Goal: Transaction & Acquisition: Purchase product/service

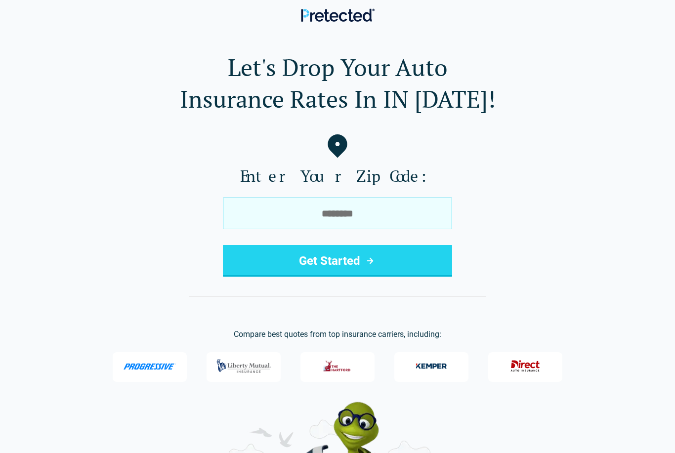
click at [283, 210] on input "tel" at bounding box center [337, 214] width 229 height 32
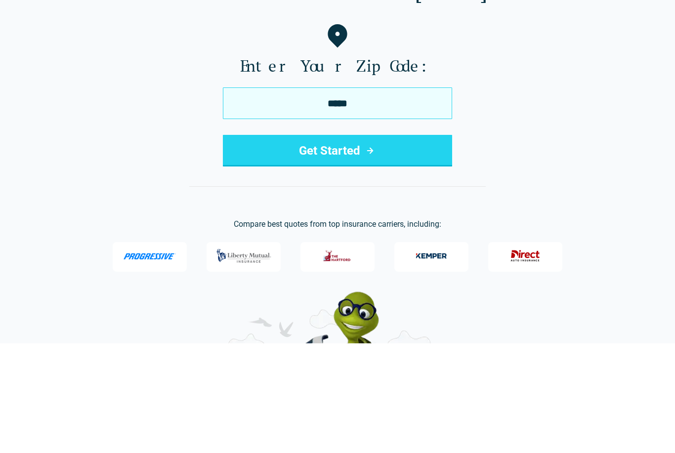
type input "*****"
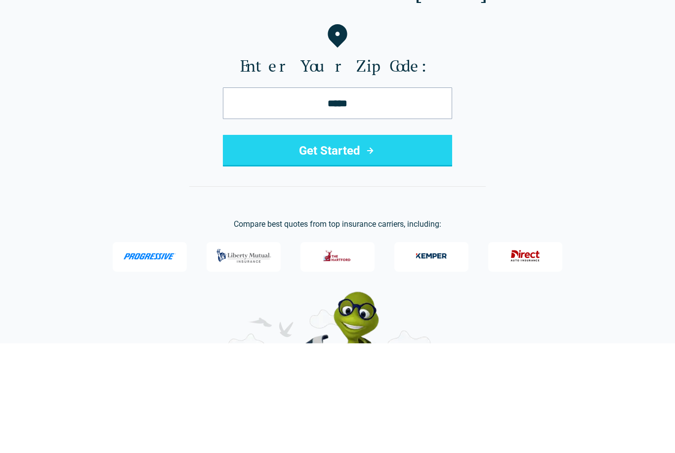
click at [337, 245] on button "Get Started" at bounding box center [337, 261] width 229 height 32
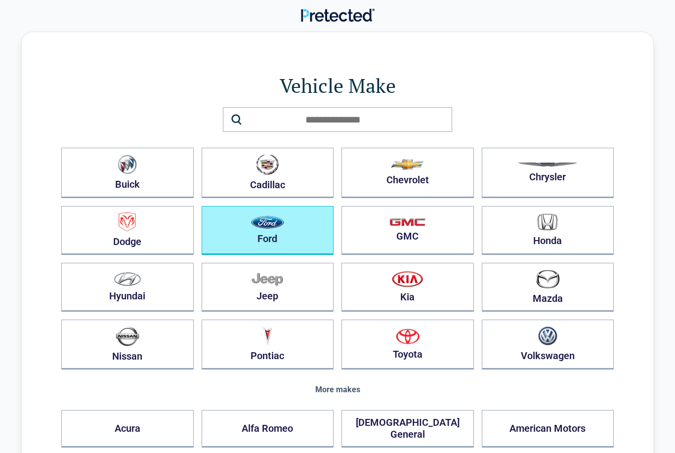
click at [268, 228] on img "button" at bounding box center [267, 222] width 33 height 13
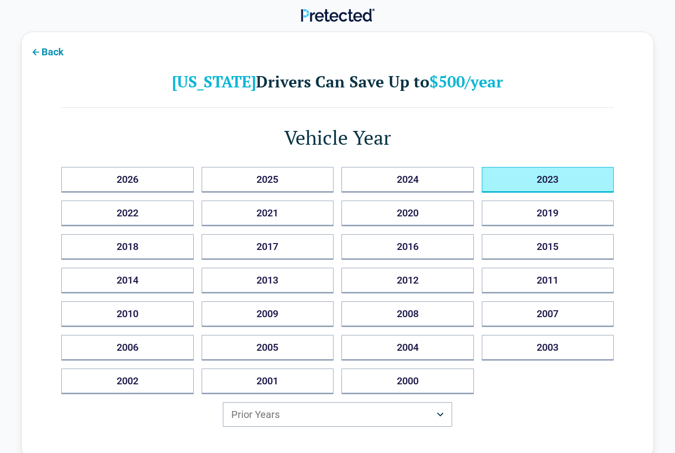
click at [544, 181] on button "2023" at bounding box center [548, 180] width 132 height 26
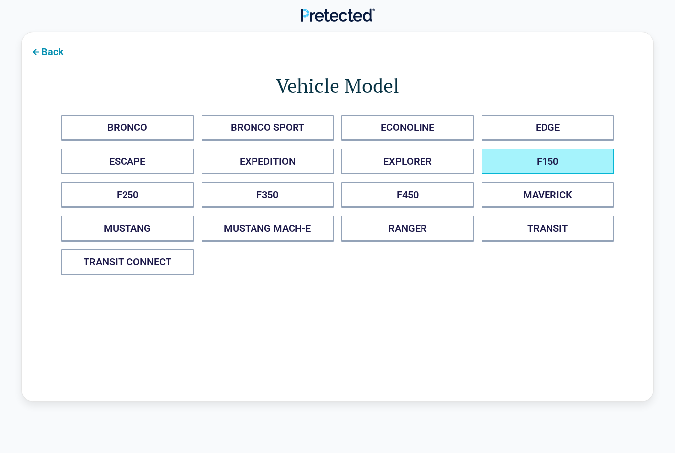
click at [552, 162] on button "F150" at bounding box center [548, 162] width 132 height 26
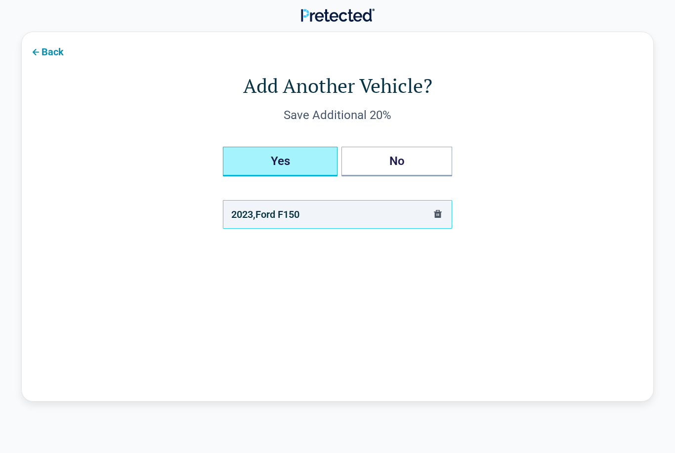
click at [280, 158] on button "Yes" at bounding box center [280, 162] width 115 height 30
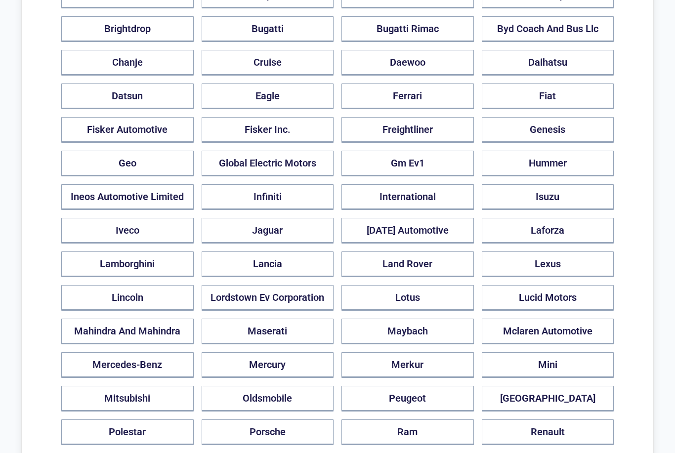
scroll to position [506, 0]
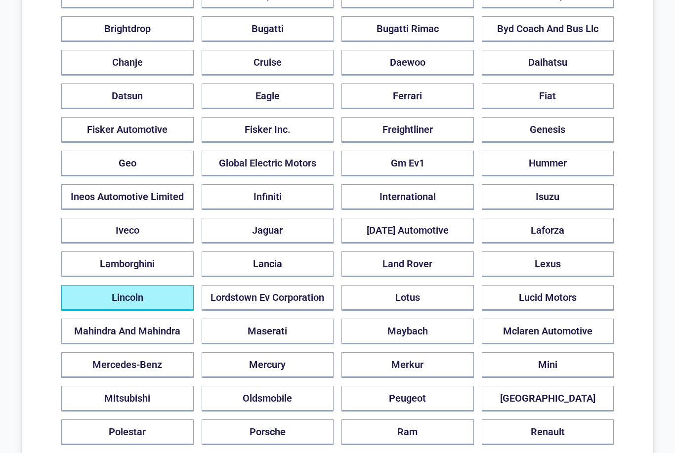
click at [128, 285] on button "Lincoln" at bounding box center [127, 298] width 132 height 26
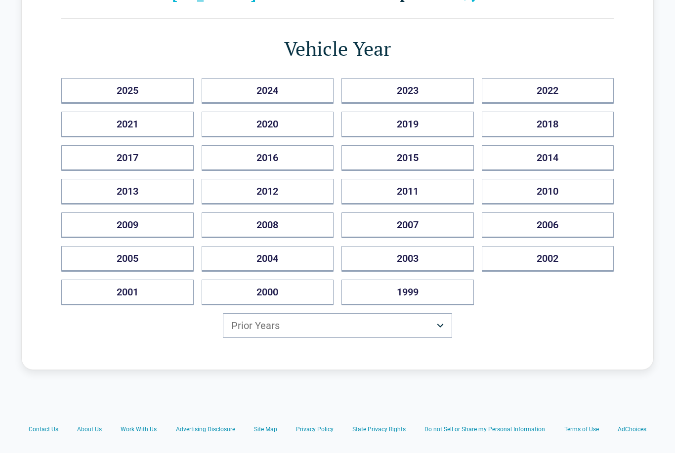
scroll to position [87, 0]
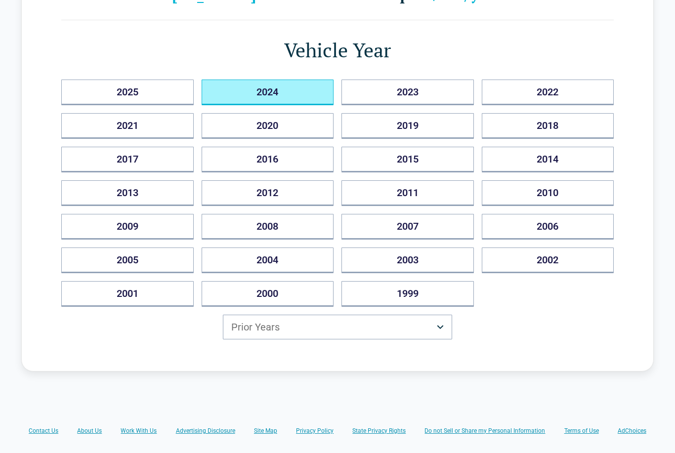
click at [259, 93] on button "2024" at bounding box center [268, 93] width 132 height 26
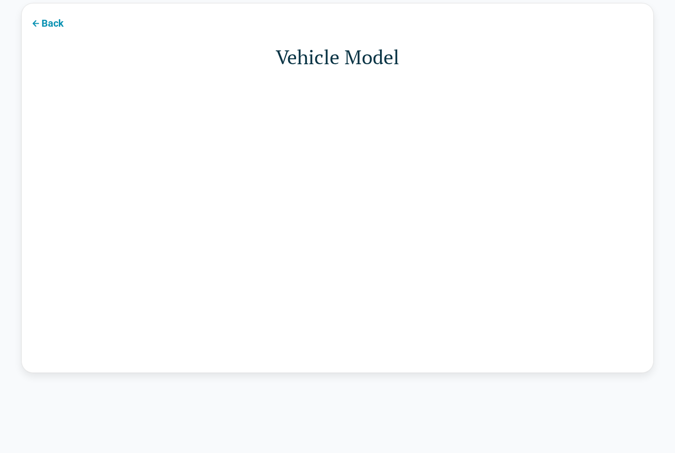
scroll to position [31, 0]
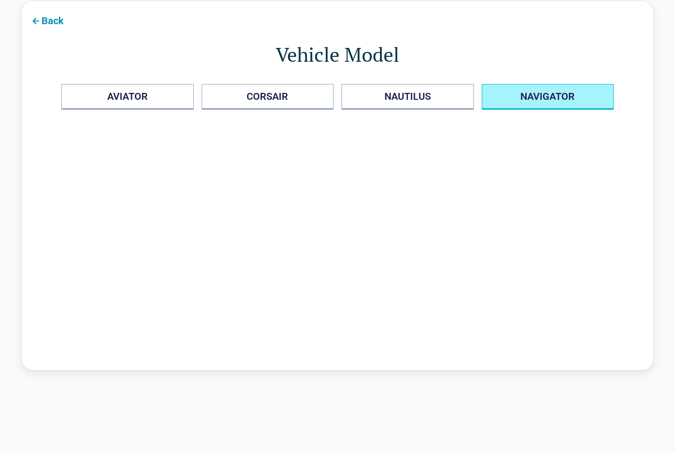
click at [545, 96] on button "NAVIGATOR" at bounding box center [548, 97] width 132 height 26
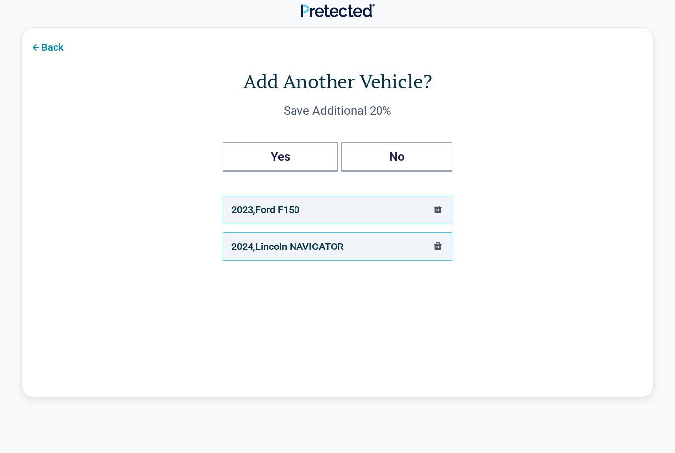
scroll to position [0, 0]
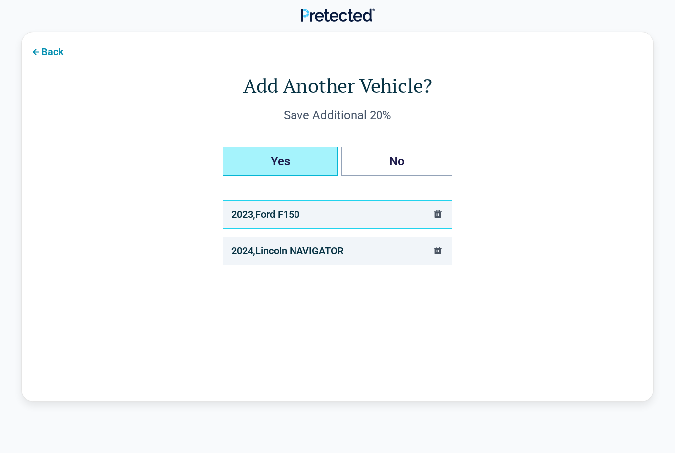
click at [284, 161] on button "Yes" at bounding box center [280, 162] width 115 height 30
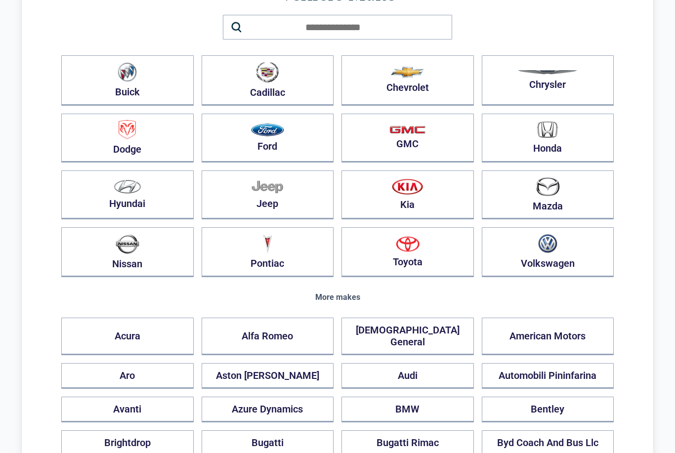
scroll to position [92, 0]
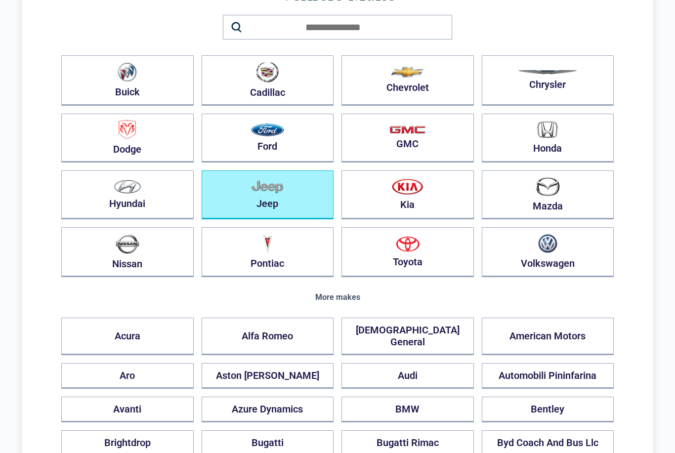
click at [263, 190] on img "button" at bounding box center [267, 187] width 32 height 14
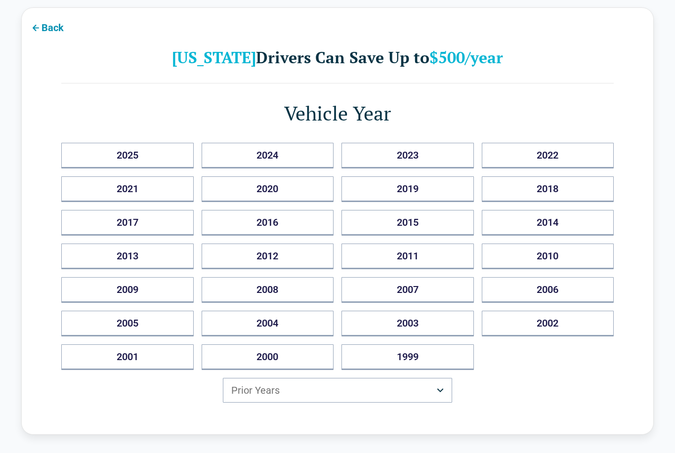
scroll to position [31, 0]
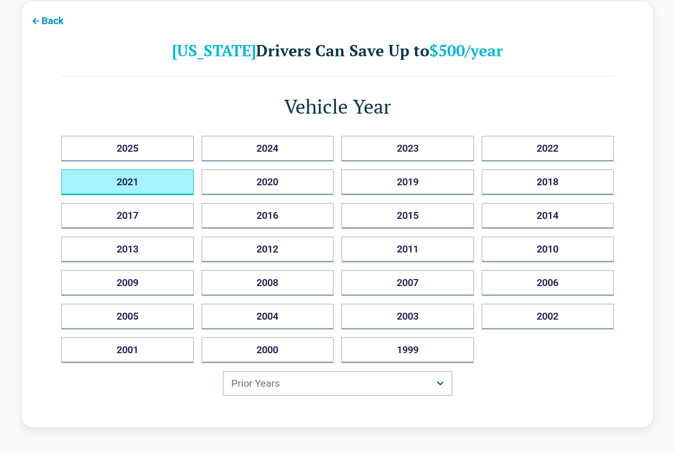
click at [123, 182] on button "2021" at bounding box center [127, 182] width 132 height 26
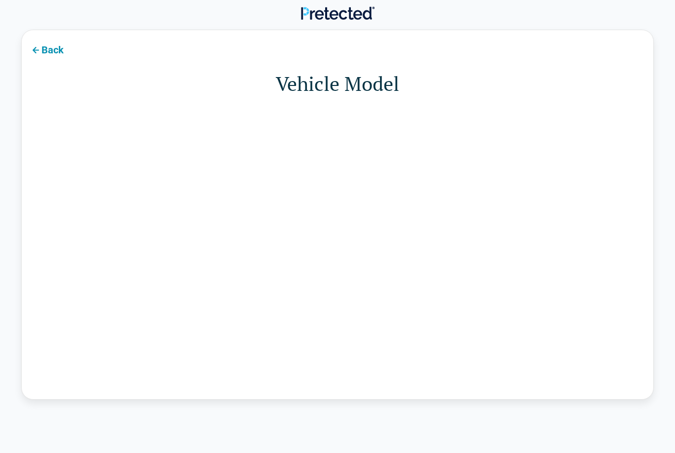
scroll to position [0, 0]
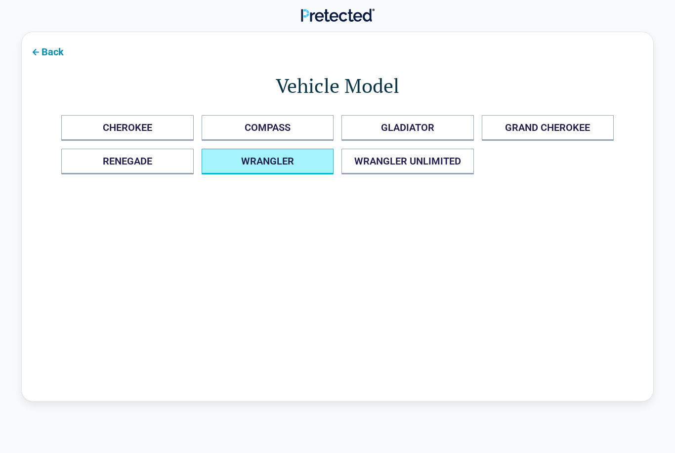
click at [265, 163] on button "WRANGLER" at bounding box center [268, 162] width 132 height 26
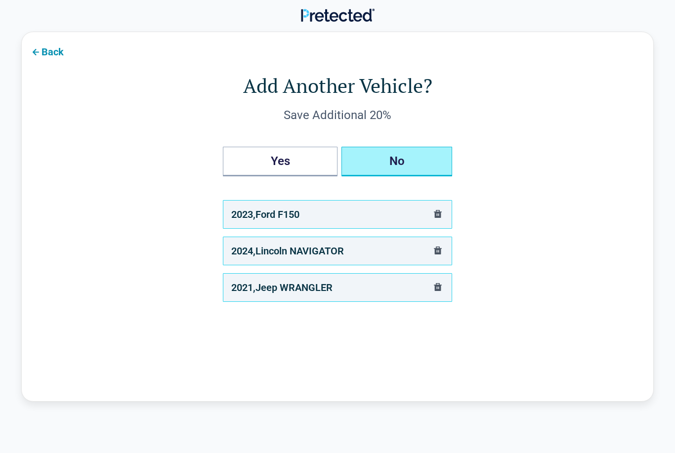
click at [393, 161] on button "No" at bounding box center [396, 162] width 111 height 30
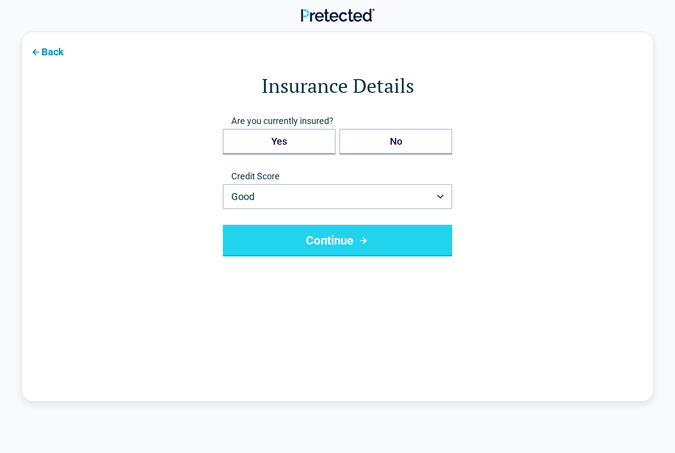
click at [439, 202] on button "Good" at bounding box center [337, 196] width 229 height 25
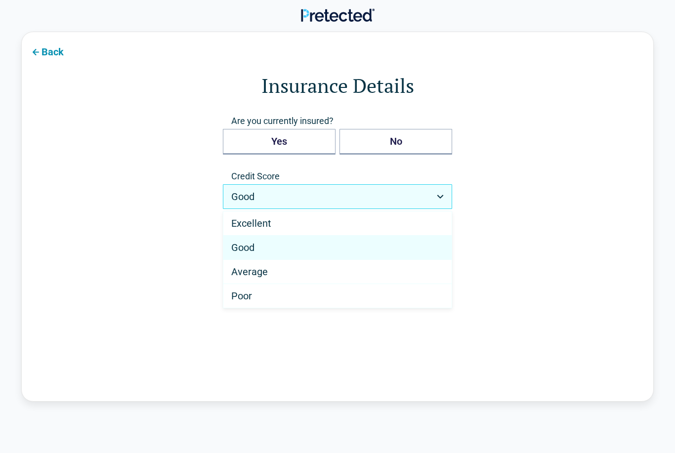
click at [393, 222] on div "Excellent" at bounding box center [337, 223] width 228 height 24
select select "*********"
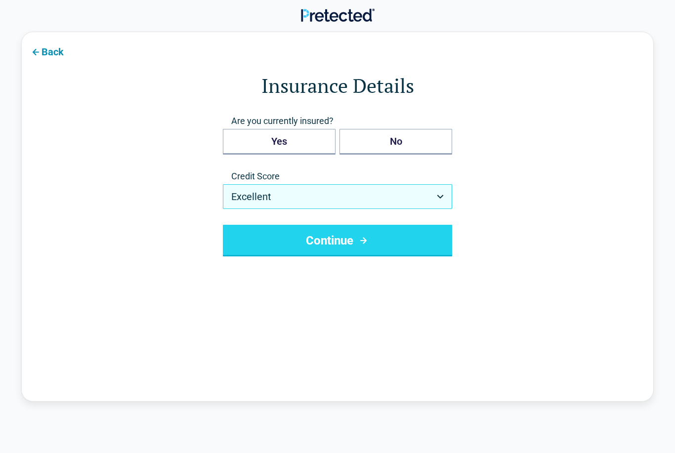
click at [380, 242] on button "Continue" at bounding box center [337, 241] width 229 height 32
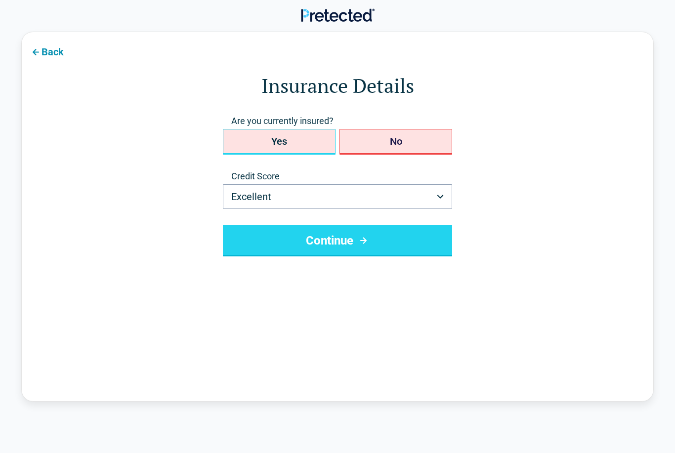
click at [275, 151] on button "Yes" at bounding box center [279, 142] width 113 height 26
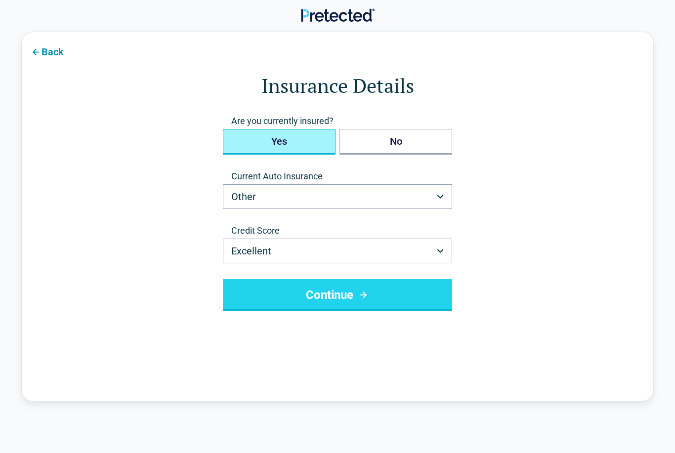
click at [436, 193] on button "Other" at bounding box center [337, 196] width 229 height 25
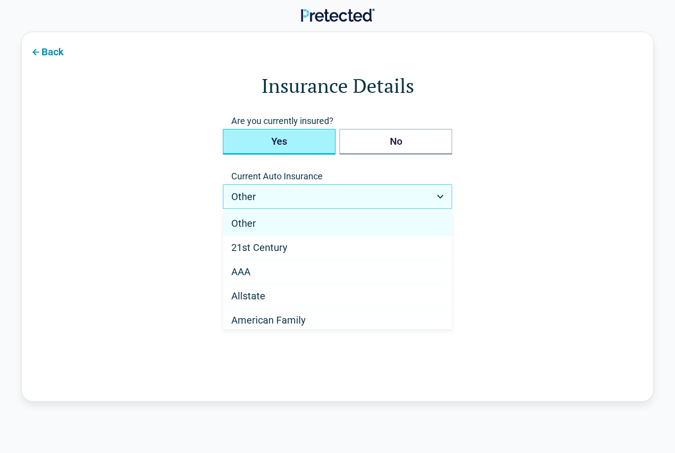
click at [443, 194] on html "**********" at bounding box center [337, 365] width 675 height 731
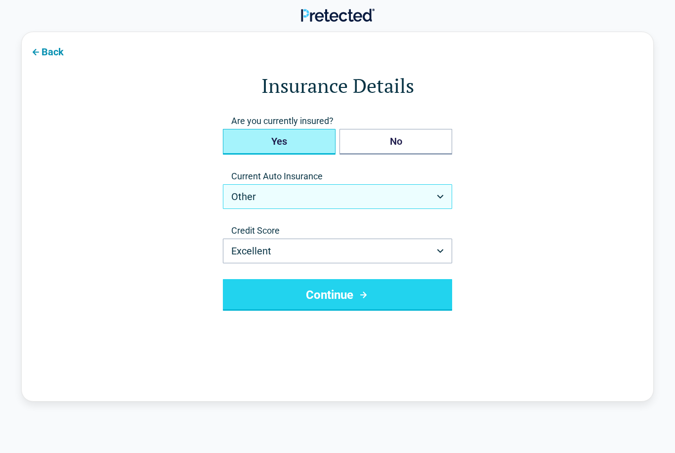
click at [330, 296] on button "Continue" at bounding box center [337, 295] width 229 height 32
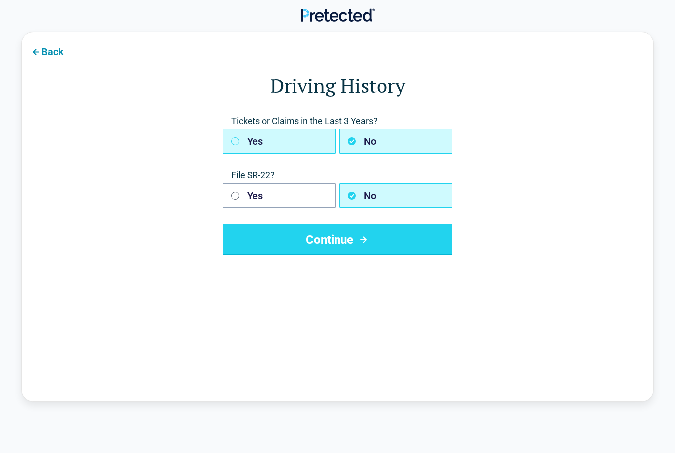
click at [258, 142] on button "Yes" at bounding box center [279, 141] width 113 height 25
click at [326, 231] on button "Continue" at bounding box center [337, 240] width 229 height 32
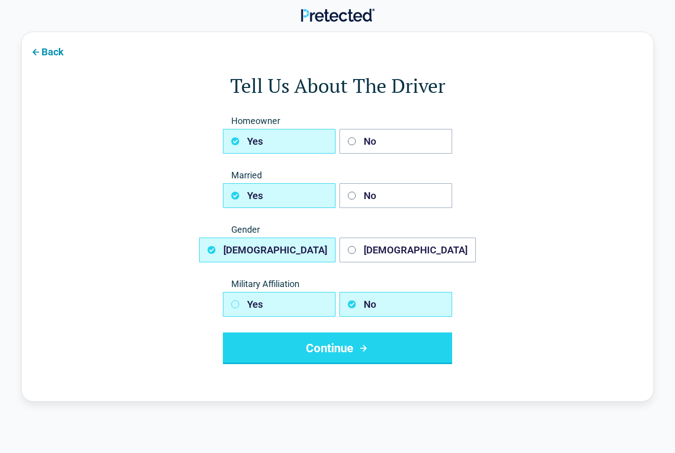
click at [253, 299] on button "Yes" at bounding box center [279, 304] width 113 height 25
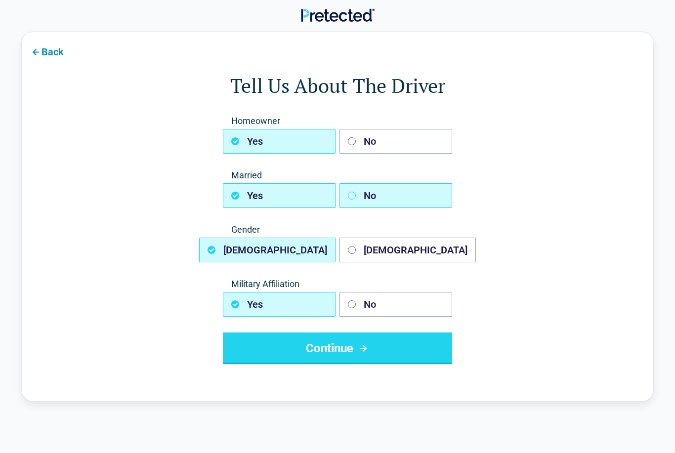
click at [375, 196] on button "No" at bounding box center [395, 195] width 113 height 25
click at [327, 347] on button "Continue" at bounding box center [337, 348] width 229 height 32
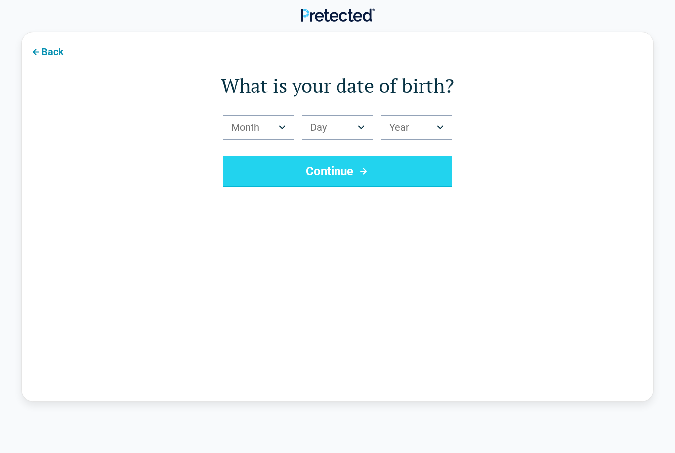
click at [284, 128] on icon "Birth Month" at bounding box center [282, 127] width 7 height 4
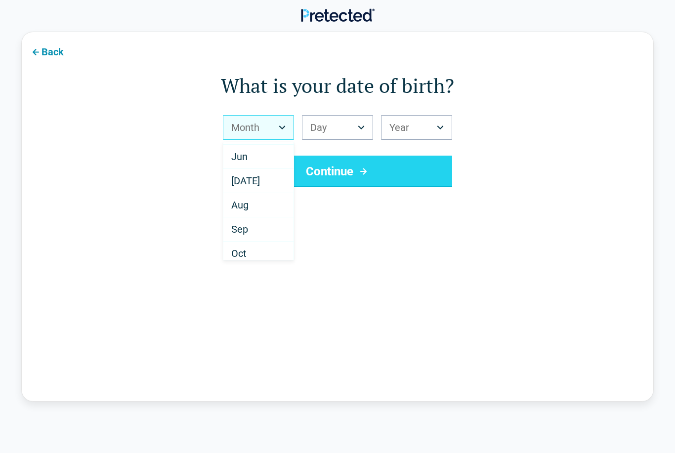
scroll to position [117, 0]
click at [255, 159] on div "Jun" at bounding box center [258, 158] width 70 height 24
select select "*"
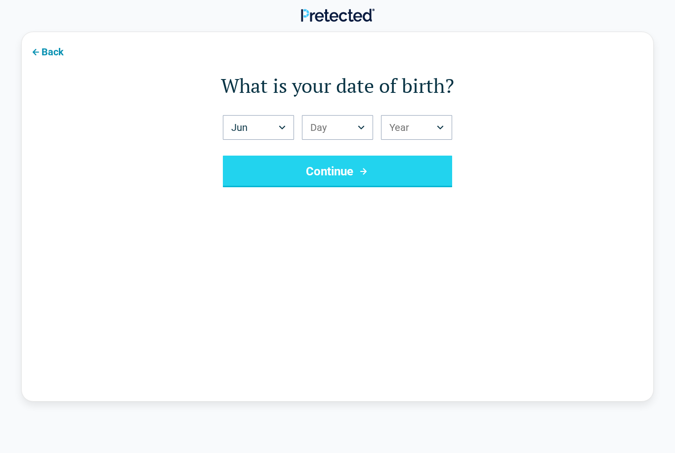
click at [362, 125] on button "Day" at bounding box center [337, 127] width 71 height 25
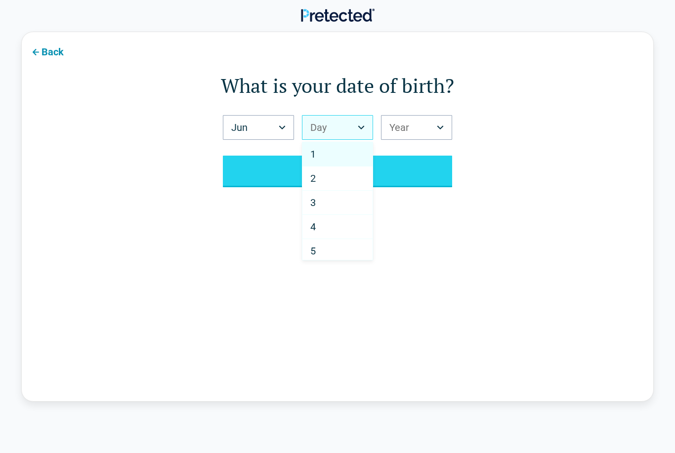
click at [339, 249] on div "5" at bounding box center [337, 251] width 70 height 24
select select "*"
click at [446, 127] on button "Year" at bounding box center [416, 127] width 71 height 25
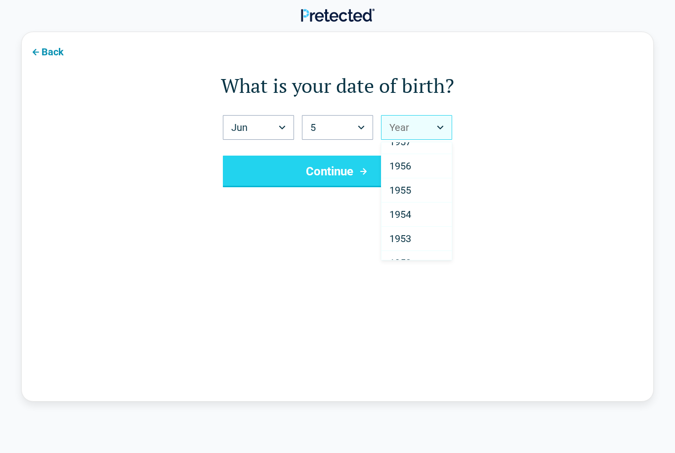
scroll to position [1224, 0]
click at [412, 164] on div "1956" at bounding box center [416, 165] width 70 height 24
select select "****"
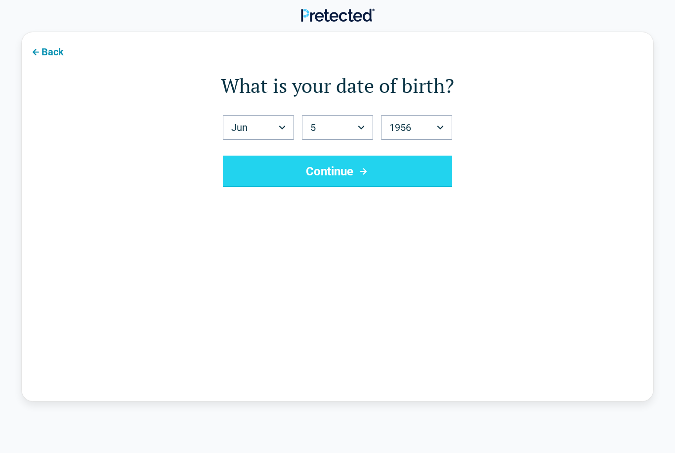
click at [347, 169] on button "Continue" at bounding box center [337, 172] width 229 height 32
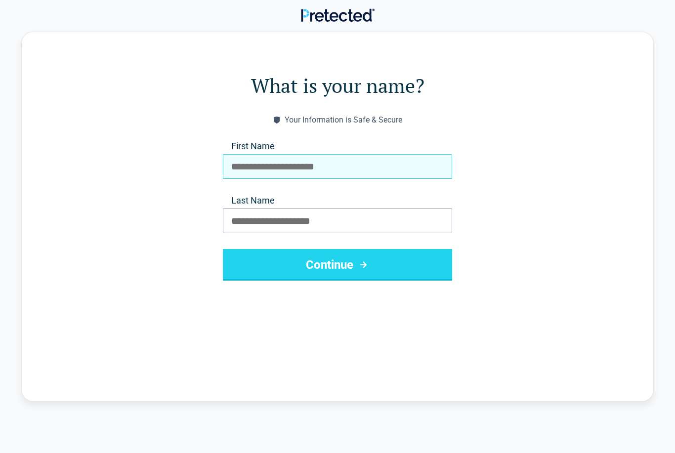
click at [251, 166] on input "First Name" at bounding box center [337, 166] width 229 height 25
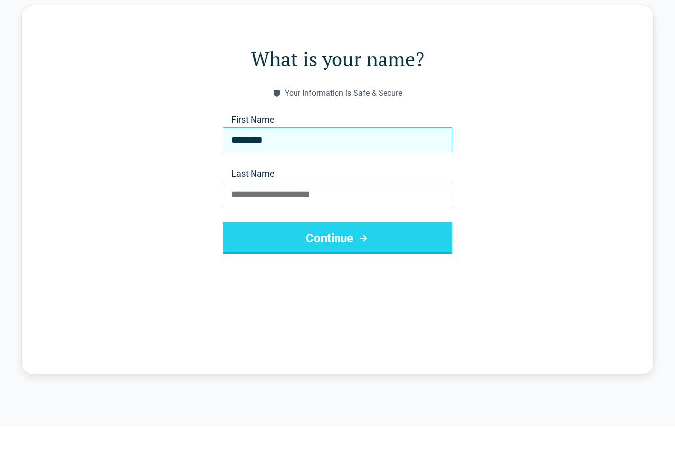
type input "*******"
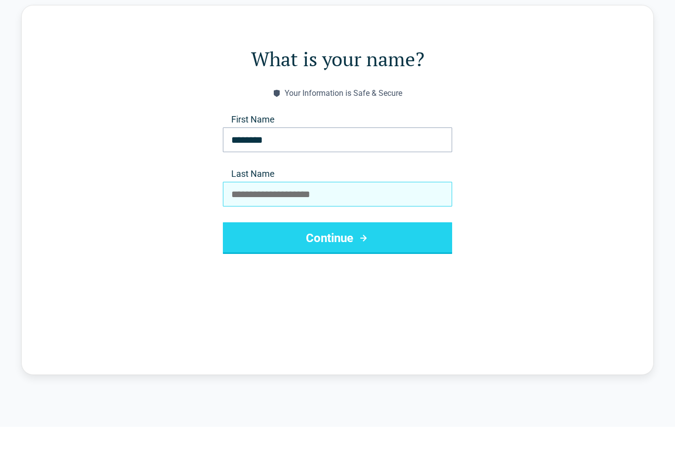
click at [242, 208] on input "Last Name" at bounding box center [337, 220] width 229 height 25
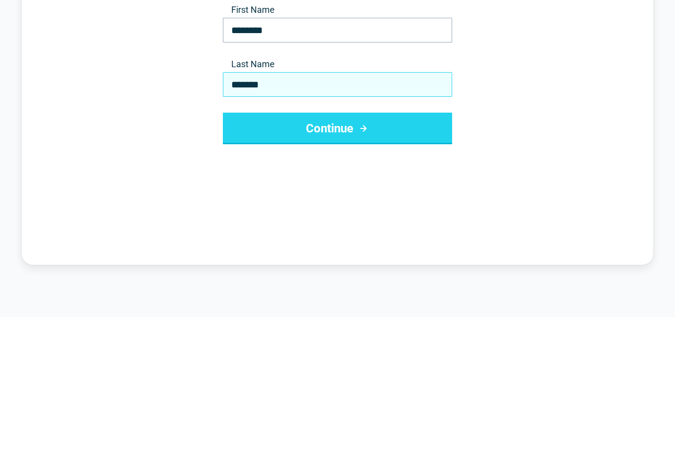
type input "******"
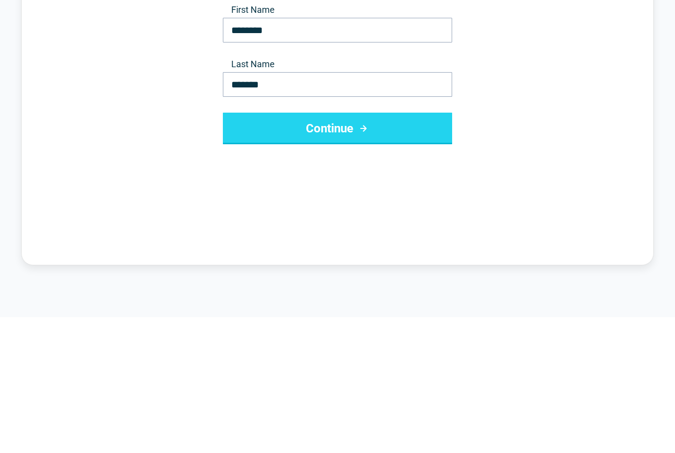
click at [341, 249] on button "Continue" at bounding box center [337, 265] width 229 height 32
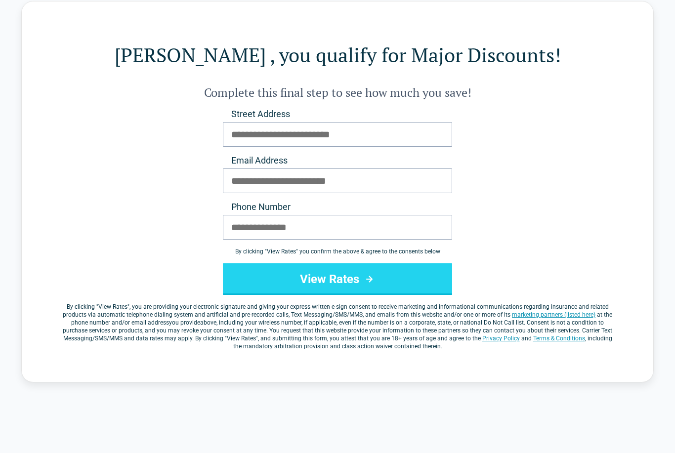
scroll to position [31, 0]
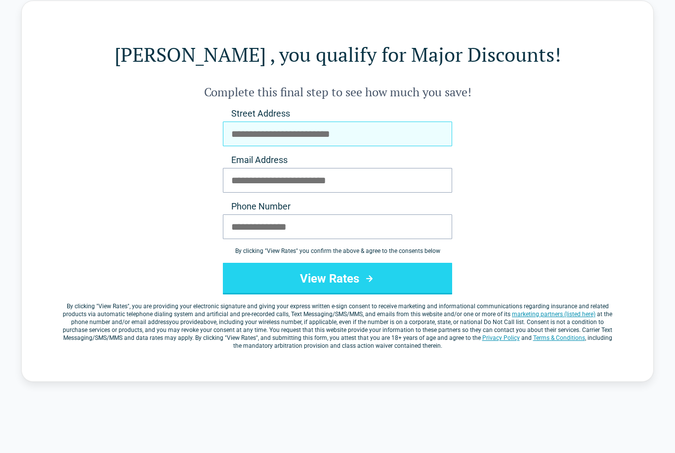
click at [251, 132] on input "Street Address" at bounding box center [337, 134] width 229 height 25
type input "**********"
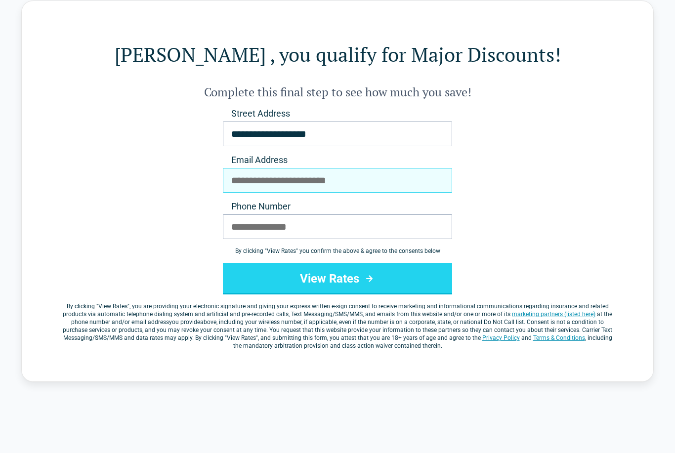
click at [252, 174] on input "Email Address" at bounding box center [337, 180] width 229 height 25
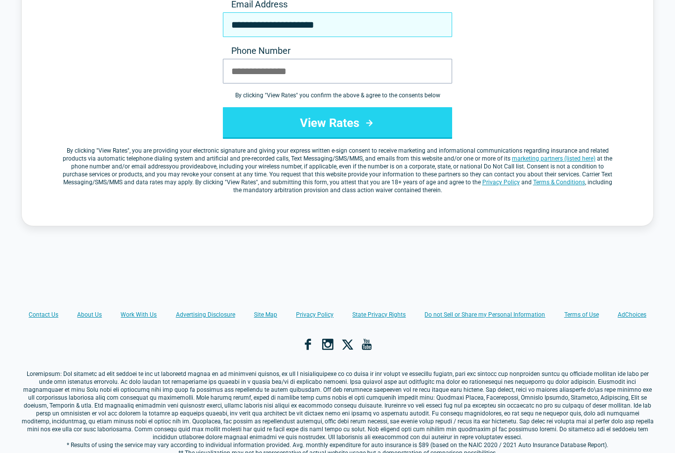
scroll to position [170, 0]
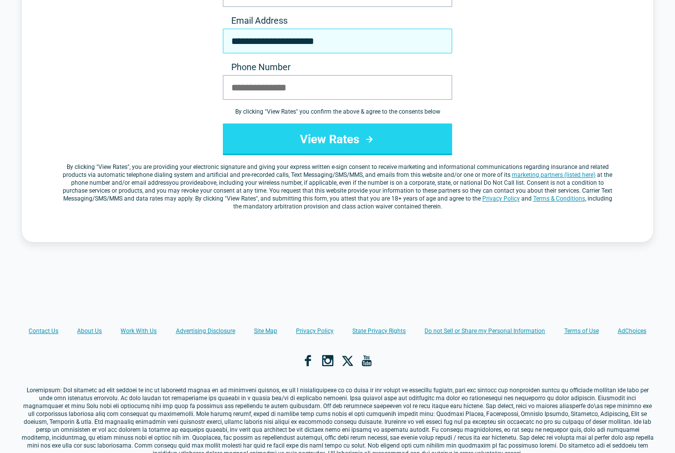
type input "**********"
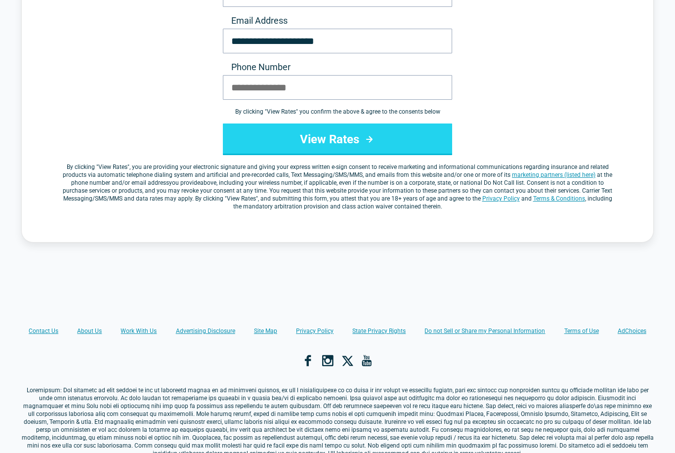
click at [328, 141] on button "View Rates" at bounding box center [337, 140] width 229 height 32
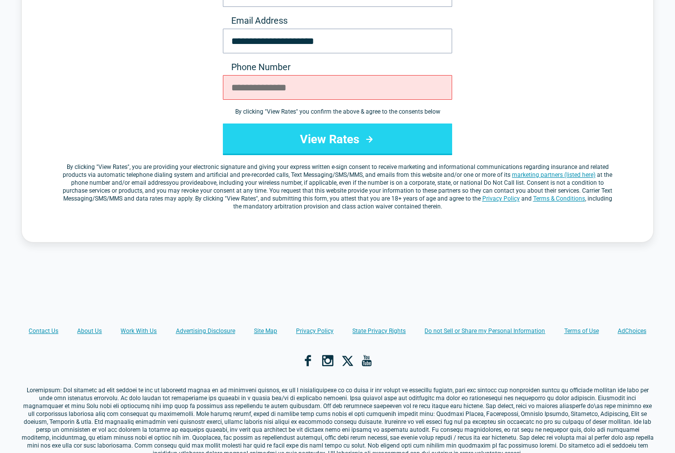
click at [331, 136] on button "View Rates" at bounding box center [337, 140] width 229 height 32
click at [333, 141] on button "View Rates" at bounding box center [337, 140] width 229 height 32
click at [333, 138] on button "View Rates" at bounding box center [337, 140] width 229 height 32
click at [504, 98] on div "**********" at bounding box center [337, 89] width 552 height 242
click at [327, 131] on button "View Rates" at bounding box center [337, 140] width 229 height 32
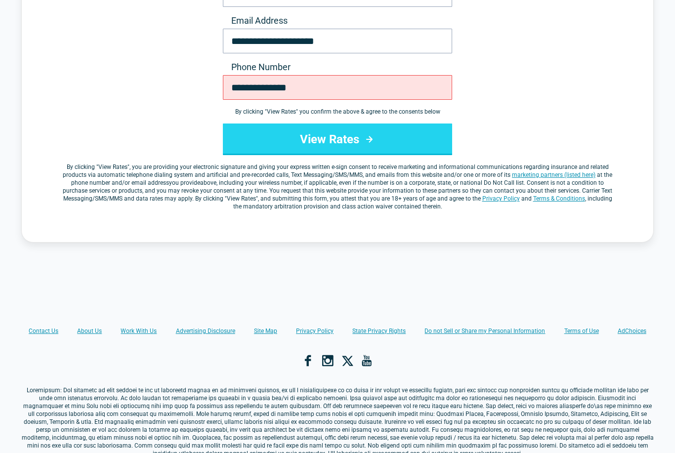
click at [331, 145] on button "View Rates" at bounding box center [337, 140] width 229 height 32
click at [333, 144] on button "View Rates" at bounding box center [337, 140] width 229 height 32
click at [337, 135] on button "View Rates" at bounding box center [337, 140] width 229 height 32
click at [334, 141] on button "View Rates" at bounding box center [337, 140] width 229 height 32
click at [321, 136] on button "View Rates" at bounding box center [337, 140] width 229 height 32
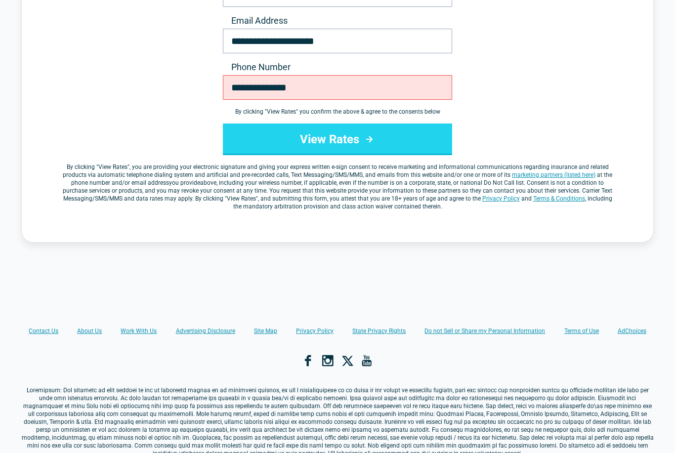
click at [347, 140] on button "View Rates" at bounding box center [337, 140] width 229 height 32
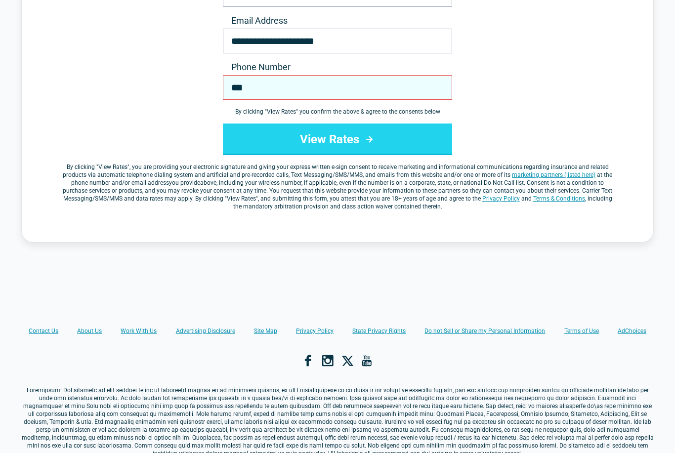
type input "**"
type input "**********"
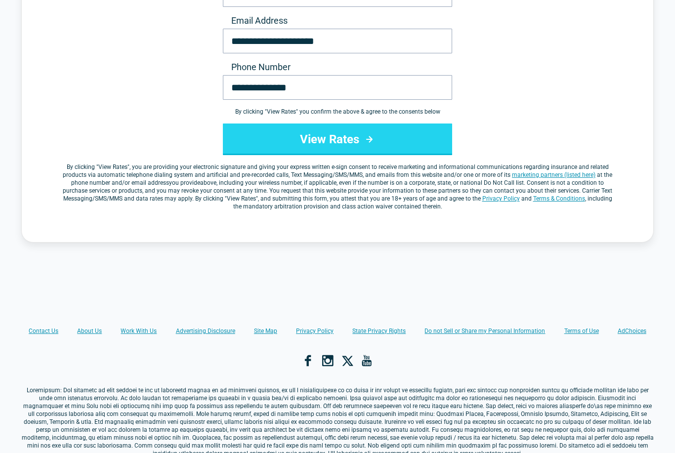
click at [320, 133] on button "View Rates" at bounding box center [337, 140] width 229 height 32
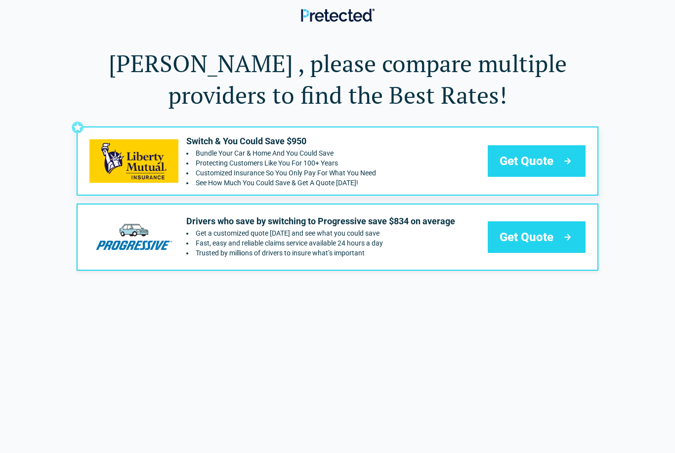
click at [537, 157] on span "Get Quote" at bounding box center [526, 161] width 54 height 16
